Goal: Information Seeking & Learning: Check status

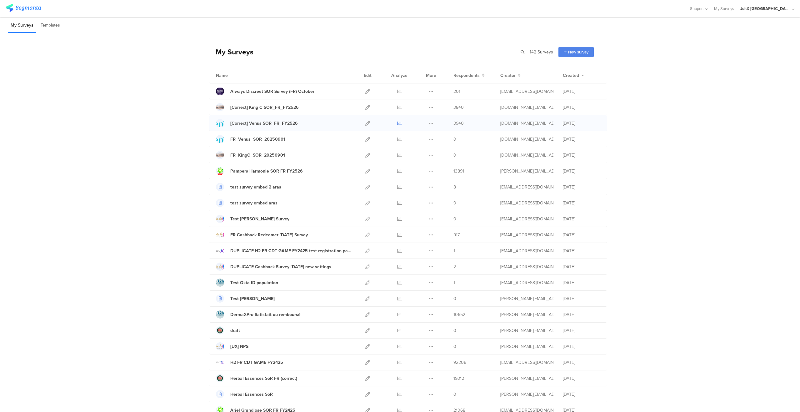
click at [397, 124] on icon at bounding box center [399, 123] width 5 height 5
click at [401, 171] on div at bounding box center [399, 171] width 19 height 16
click at [399, 171] on icon at bounding box center [399, 171] width 5 height 5
click at [456, 123] on span "3940" at bounding box center [458, 123] width 10 height 7
click at [429, 122] on icon at bounding box center [431, 123] width 5 height 5
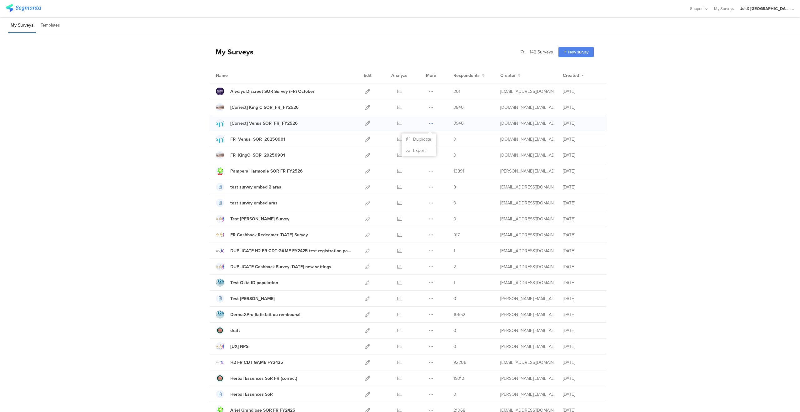
click at [429, 122] on icon at bounding box center [431, 123] width 5 height 5
click at [453, 122] on span "3940" at bounding box center [458, 123] width 10 height 7
click at [400, 123] on div at bounding box center [399, 123] width 19 height 16
click at [397, 123] on icon at bounding box center [399, 123] width 5 height 5
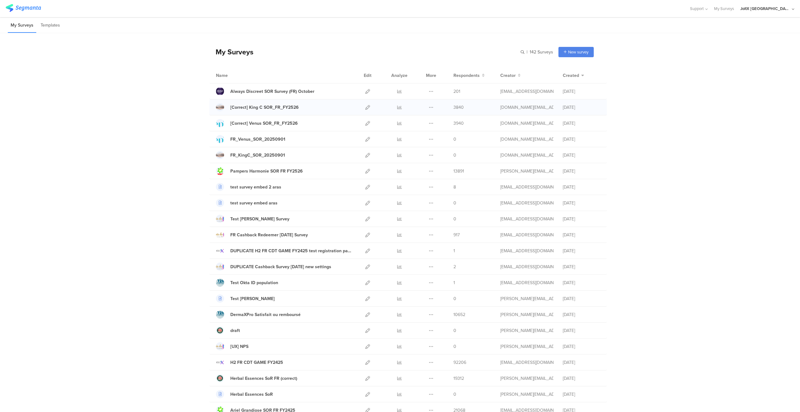
click at [458, 106] on span "3840" at bounding box center [458, 107] width 10 height 7
click at [429, 107] on icon at bounding box center [431, 107] width 5 height 5
drag, startPoint x: 740, startPoint y: 164, endPoint x: 651, endPoint y: 152, distance: 90.2
click at [397, 108] on icon at bounding box center [399, 107] width 5 height 5
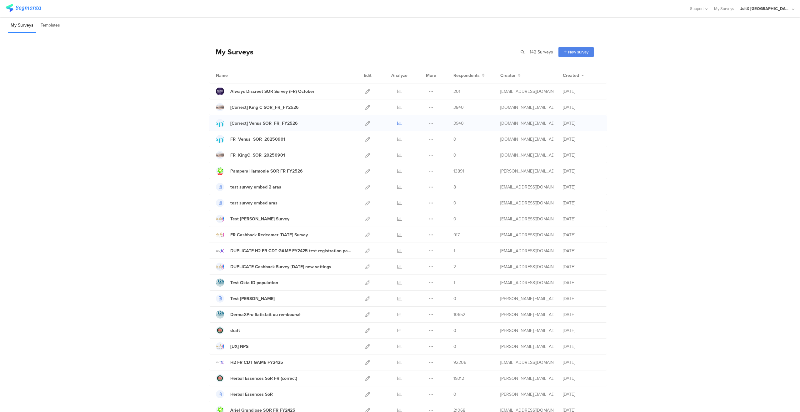
click at [397, 122] on icon at bounding box center [399, 123] width 5 height 5
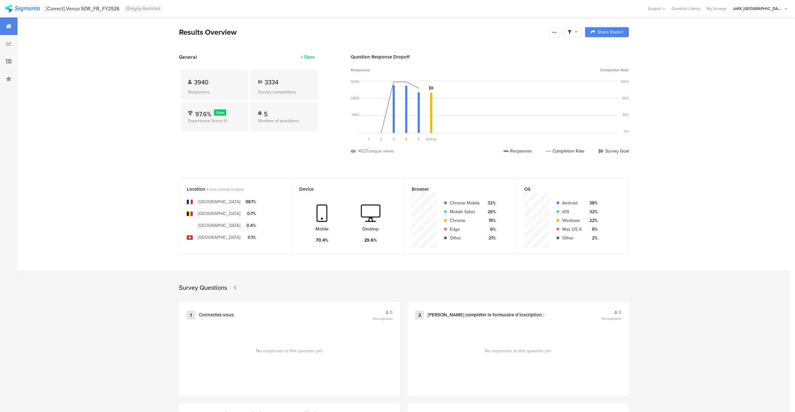
click at [581, 33] on div at bounding box center [572, 32] width 19 height 10
click at [560, 32] on div at bounding box center [554, 32] width 11 height 10
click at [697, 128] on section "Results Overview Share Report Share Cancel Share Report Share Report General Op…" at bounding box center [403, 315] width 773 height 596
click at [526, 154] on div "Responses" at bounding box center [518, 151] width 28 height 7
click at [273, 82] on span "3334" at bounding box center [272, 81] width 14 height 9
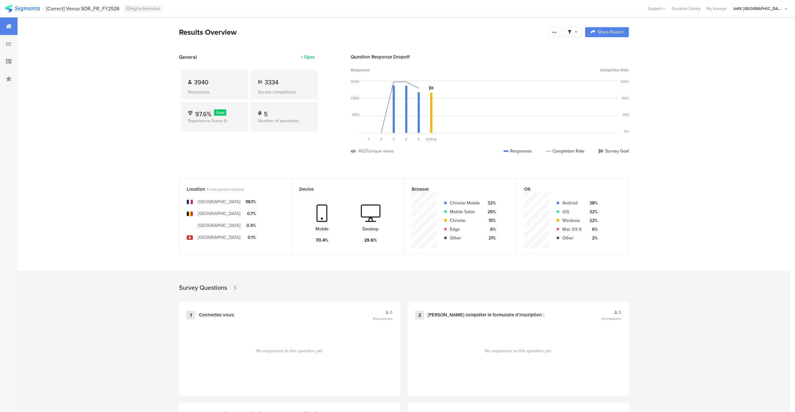
click at [313, 58] on div "Open" at bounding box center [309, 57] width 11 height 7
click at [289, 96] on div "3334 Survey completions" at bounding box center [284, 84] width 67 height 29
click at [277, 88] on div "3334 Survey completions" at bounding box center [284, 84] width 67 height 29
click at [617, 33] on span "Share Report" at bounding box center [611, 32] width 26 height 4
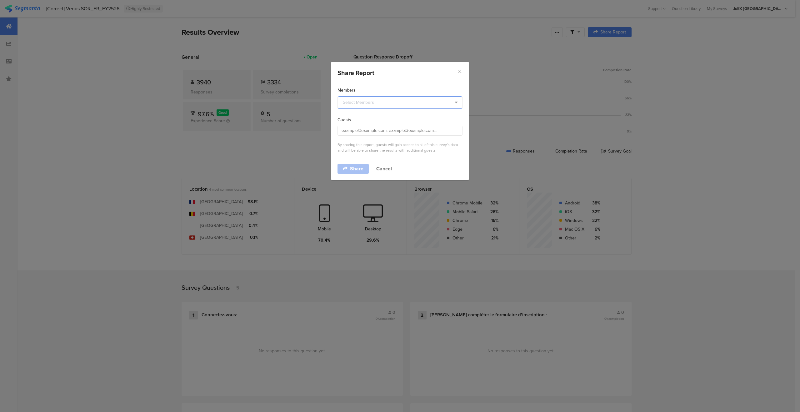
click at [397, 103] on input "dialog" at bounding box center [400, 102] width 124 height 12
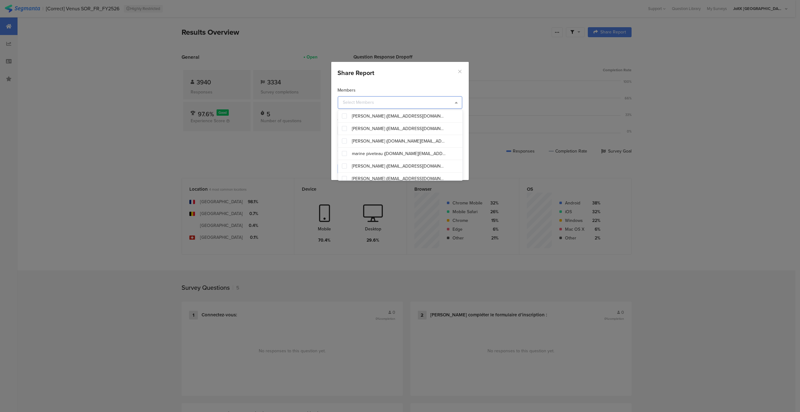
click at [459, 73] on icon "Close" at bounding box center [459, 71] width 5 height 5
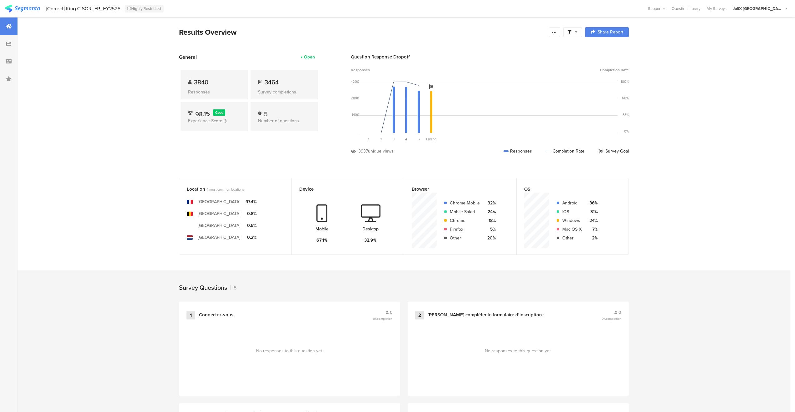
click at [289, 156] on div "General Open 3840 Responses 3464 Survey completions 98.1% Good Experience Score…" at bounding box center [249, 108] width 141 height 110
